Goal: Navigation & Orientation: Find specific page/section

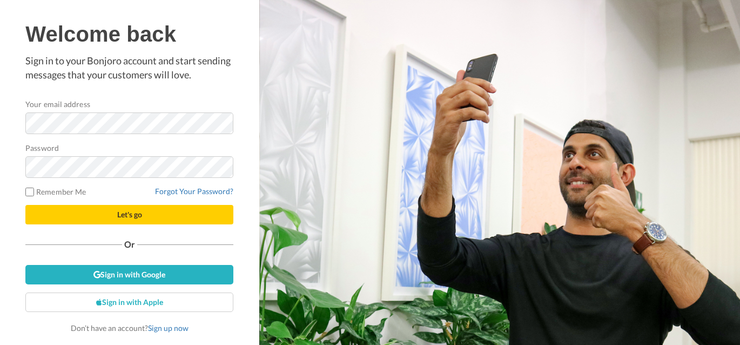
click at [229, 91] on div "Welcome back Sign in to your Bonjoro account and start sending messages that yo…" at bounding box center [129, 177] width 208 height 311
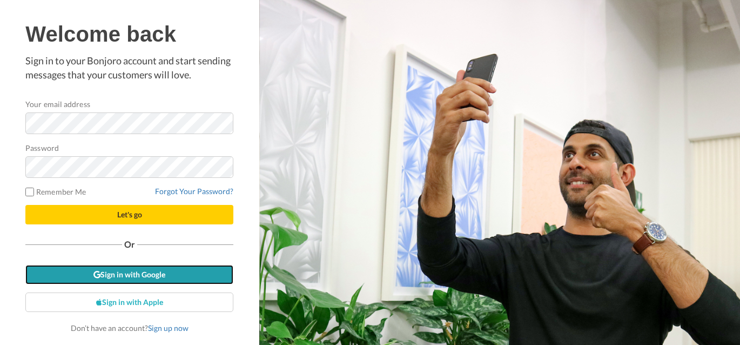
click at [141, 276] on link "Sign in with Google" at bounding box center [129, 274] width 208 height 19
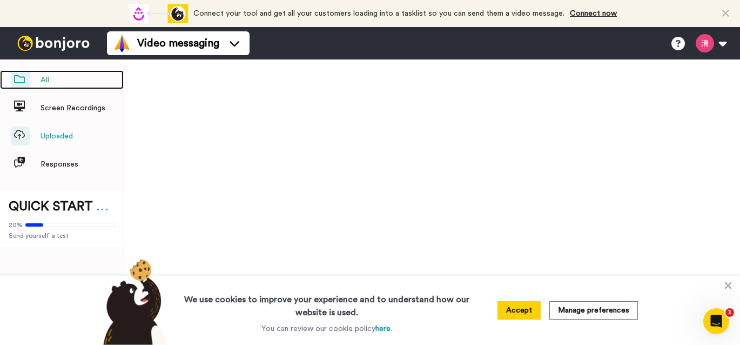
click at [46, 77] on span "All" at bounding box center [45, 80] width 9 height 11
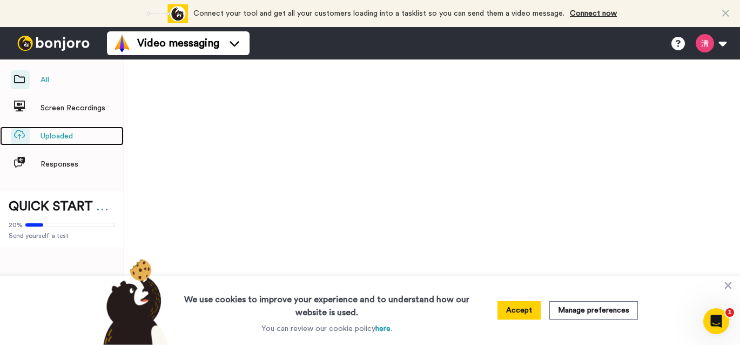
click at [34, 138] on link "Uploaded" at bounding box center [62, 135] width 124 height 19
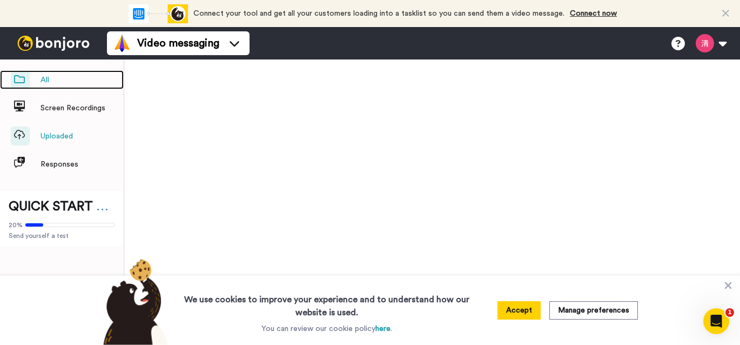
click at [21, 78] on icon at bounding box center [19, 79] width 11 height 8
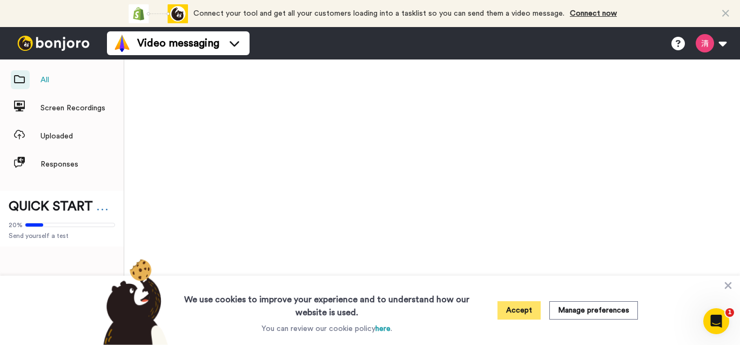
click at [521, 312] on button "Accept" at bounding box center [519, 310] width 43 height 18
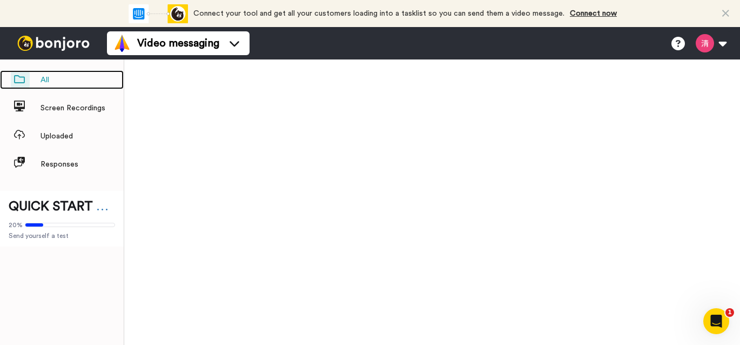
click at [40, 84] on link "All" at bounding box center [62, 79] width 124 height 19
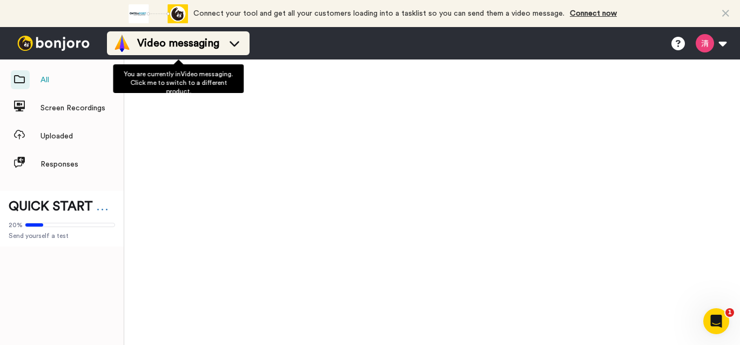
click at [236, 42] on icon at bounding box center [234, 43] width 17 height 11
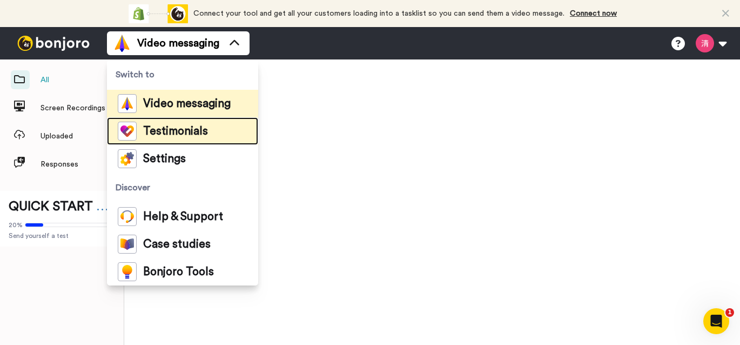
click at [200, 135] on span "Testimonials" at bounding box center [175, 131] width 65 height 11
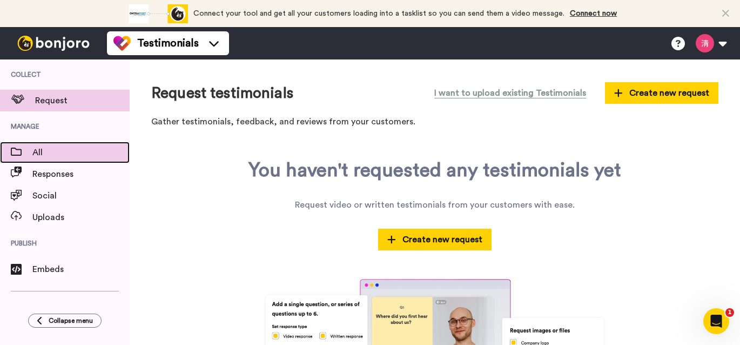
click at [57, 157] on span "All" at bounding box center [80, 152] width 97 height 13
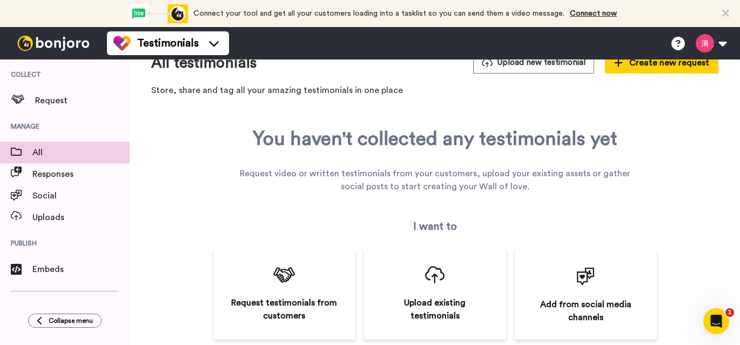
scroll to position [45, 0]
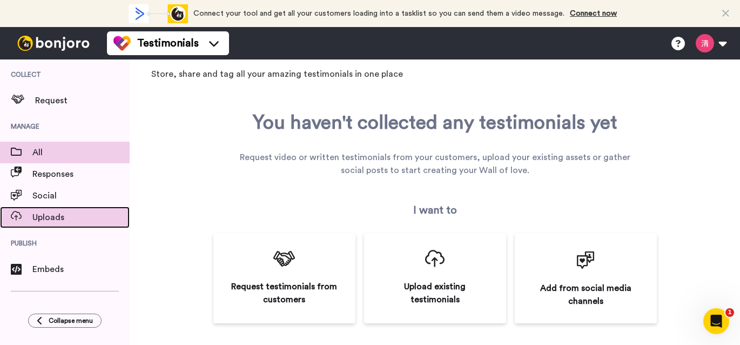
click at [39, 220] on span "Uploads" at bounding box center [80, 217] width 97 height 13
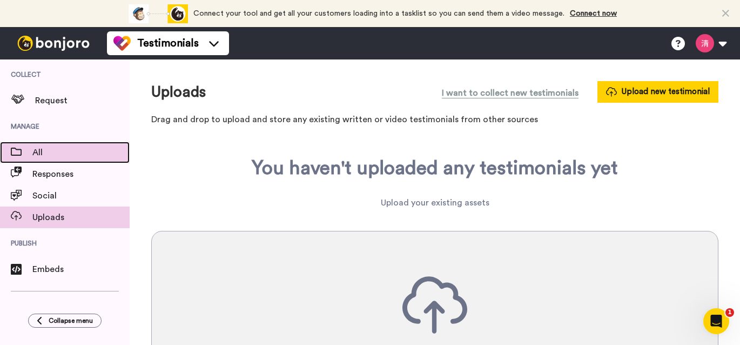
click at [29, 156] on span at bounding box center [16, 152] width 32 height 11
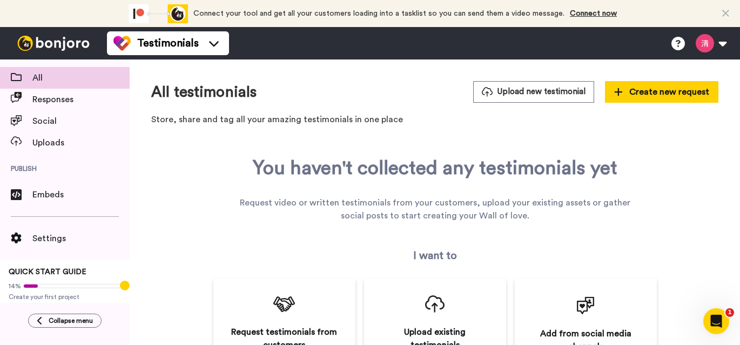
scroll to position [79, 0]
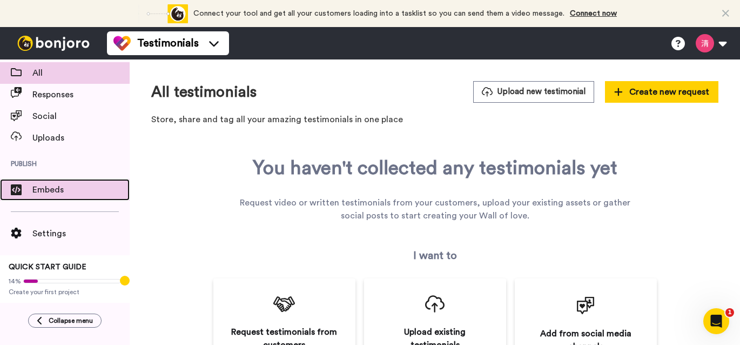
click at [56, 193] on span "Embeds" at bounding box center [80, 189] width 97 height 13
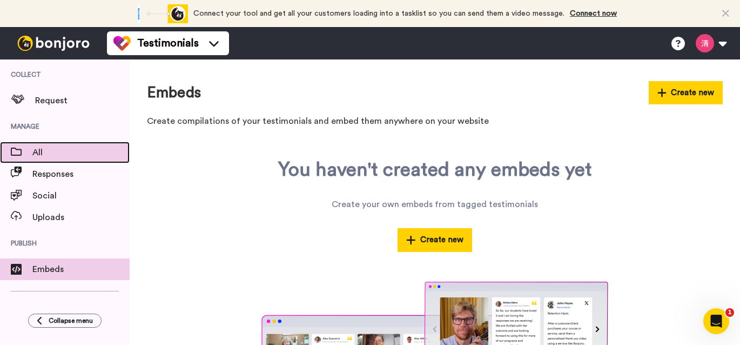
click at [37, 149] on span "All" at bounding box center [80, 152] width 97 height 13
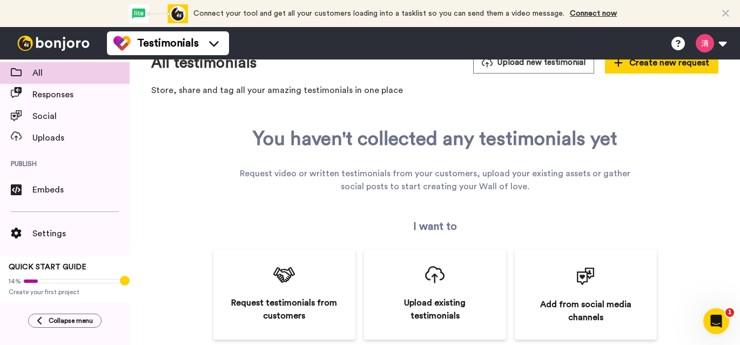
scroll to position [45, 0]
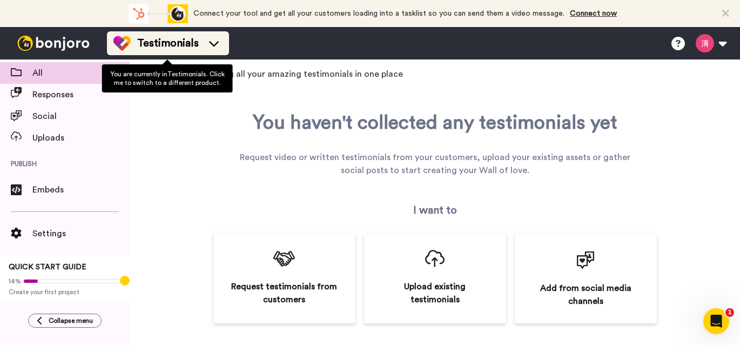
click at [213, 45] on icon at bounding box center [214, 43] width 10 height 5
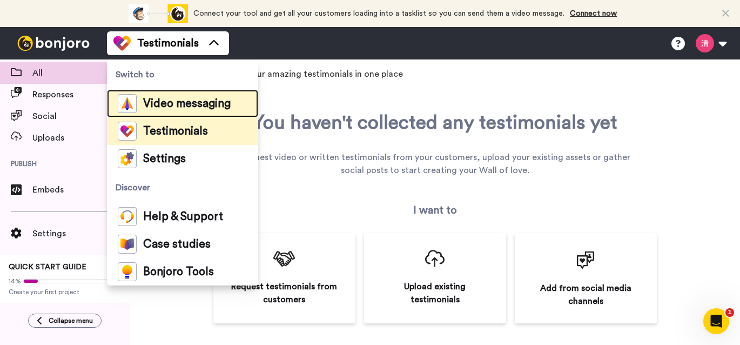
click at [211, 100] on span "Video messaging" at bounding box center [187, 103] width 88 height 11
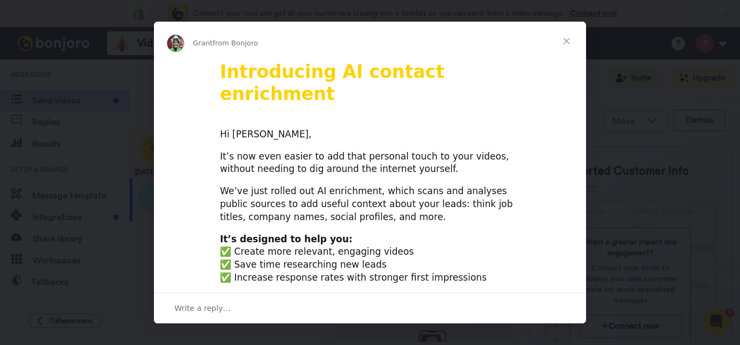
click at [568, 37] on span "Close" at bounding box center [566, 41] width 39 height 39
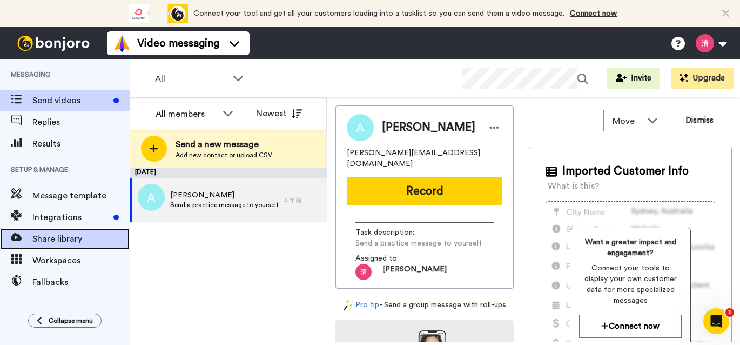
click at [62, 240] on span "Share library" at bounding box center [80, 238] width 97 height 13
